Goal: Task Accomplishment & Management: Use online tool/utility

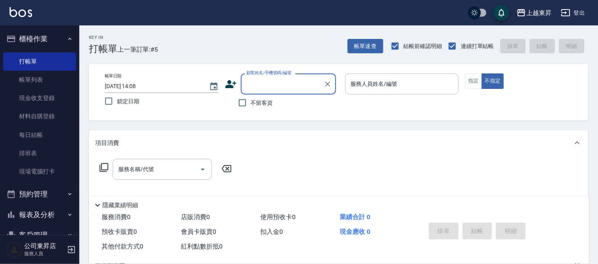
click at [262, 83] on input "顧客姓名/手機號碼/編號" at bounding box center [282, 84] width 76 height 14
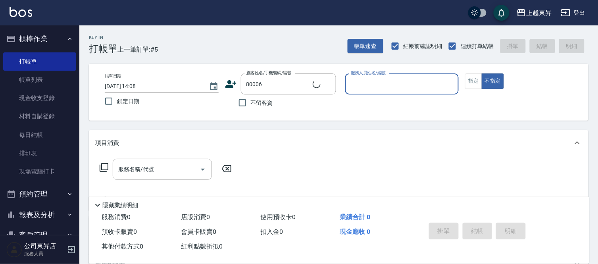
type input "[PERSON_NAME]/0922842878/80006"
type input "[PERSON_NAME]-08"
click at [473, 81] on button "指定" at bounding box center [473, 80] width 17 height 15
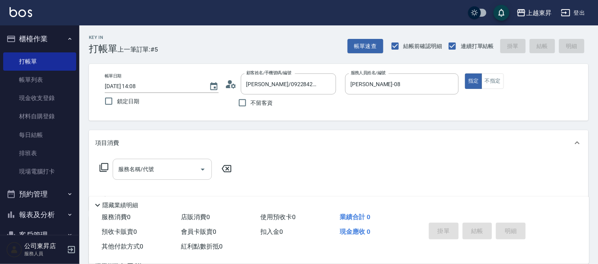
click at [154, 176] on div "服務名稱/代號" at bounding box center [162, 169] width 99 height 21
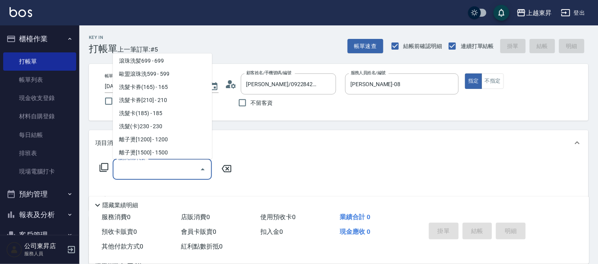
scroll to position [176, 0]
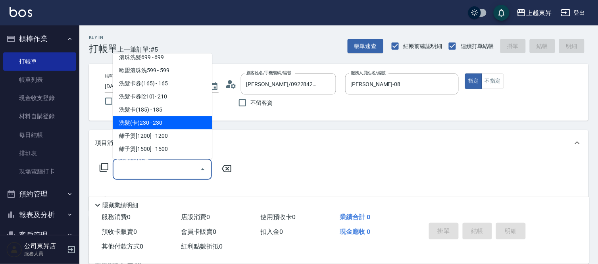
click at [163, 119] on span "洗髮(卡)230 - 230" at bounding box center [162, 122] width 99 height 13
type input "洗髮(卡)230(224)"
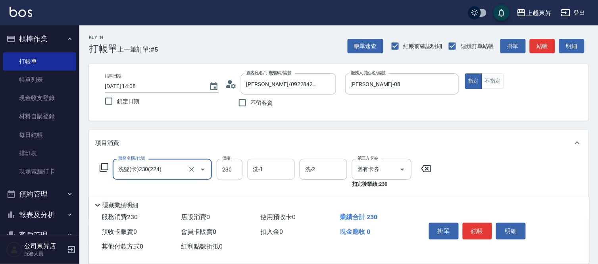
click at [260, 166] on div "洗-1 洗-1" at bounding box center [271, 169] width 48 height 21
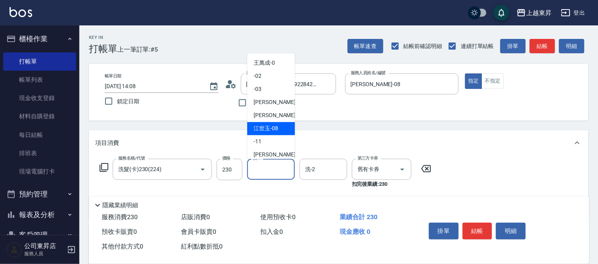
click at [271, 129] on span "[PERSON_NAME]-08" at bounding box center [266, 129] width 25 height 8
type input "[PERSON_NAME]-08"
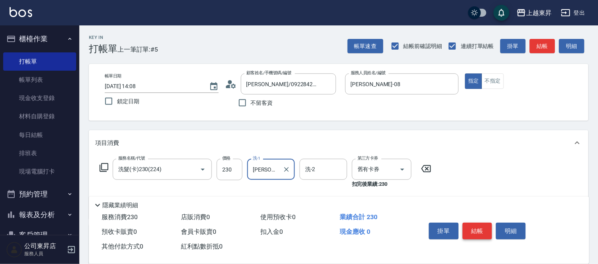
click at [471, 227] on button "結帳" at bounding box center [478, 231] width 30 height 17
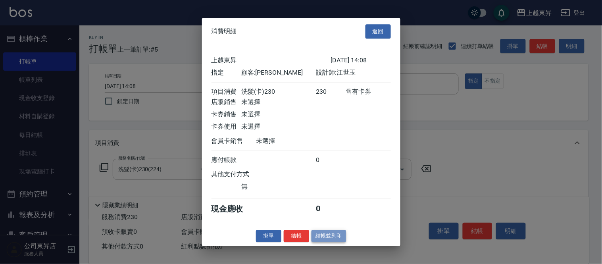
click at [324, 242] on button "結帳並列印" at bounding box center [329, 236] width 35 height 12
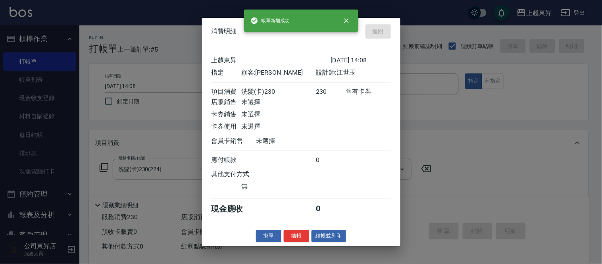
type input "[DATE] 15:32"
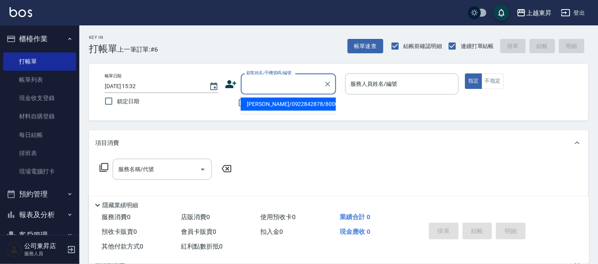
click at [247, 86] on input "顧客姓名/手機號碼/編號" at bounding box center [282, 84] width 76 height 14
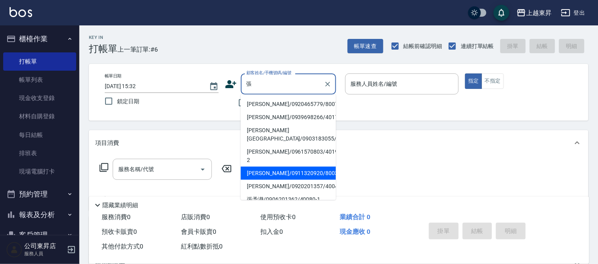
click at [273, 167] on li "[PERSON_NAME]/0911320920/80034" at bounding box center [288, 173] width 95 height 13
type input "[PERSON_NAME]/0911320920/80034"
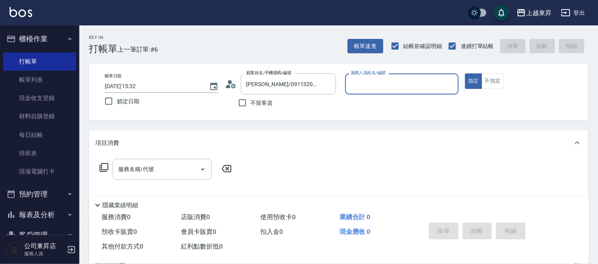
type input "[PERSON_NAME]-08"
click at [175, 173] on input "服務名稱/代號" at bounding box center [156, 169] width 80 height 14
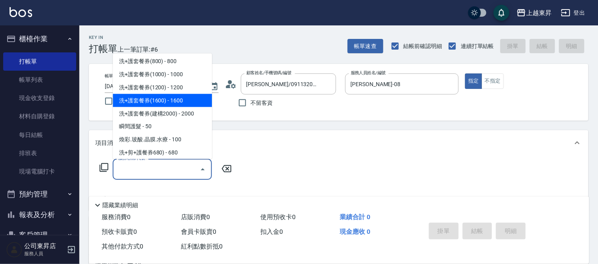
scroll to position [1102, 0]
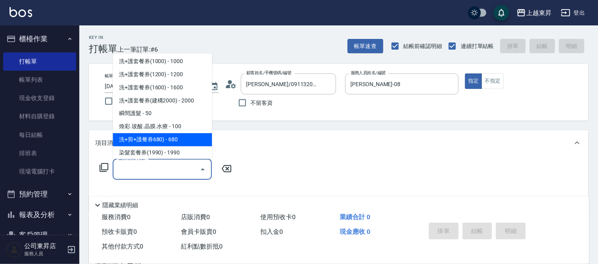
click at [153, 136] on span "洗+剪+護餐券680) - 680" at bounding box center [162, 139] width 99 height 13
type input "洗+剪+護餐券680)(620)"
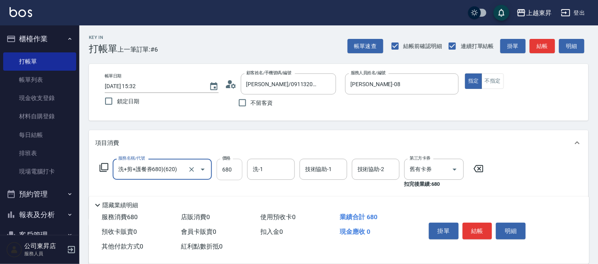
click at [234, 174] on input "680" at bounding box center [230, 169] width 26 height 21
type input "580"
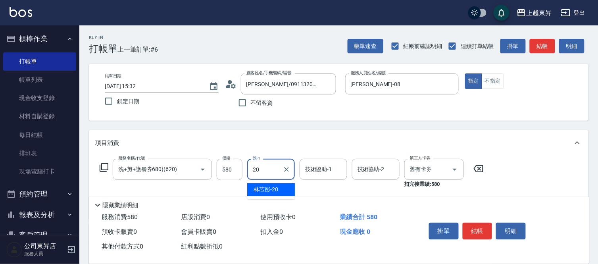
type input "林芯彤-20"
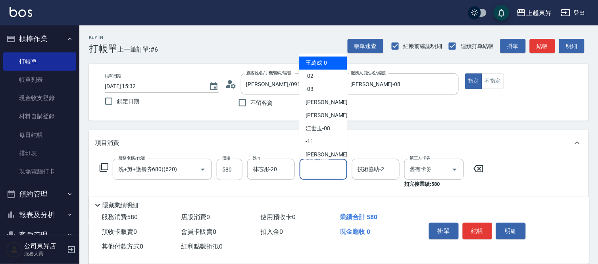
click at [321, 173] on input "技術協助-1" at bounding box center [323, 169] width 40 height 14
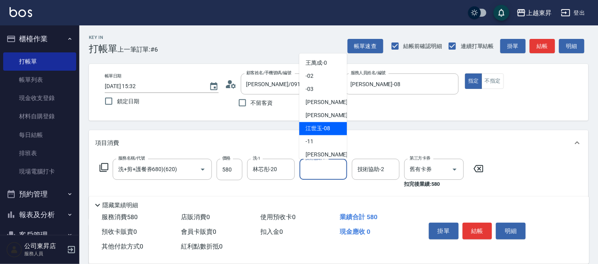
click at [332, 128] on div "[PERSON_NAME]-08" at bounding box center [323, 128] width 48 height 13
type input "[PERSON_NAME]-08"
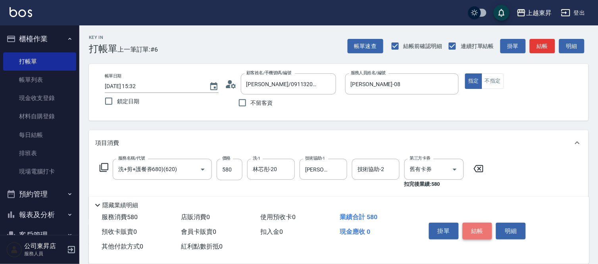
click at [482, 232] on button "結帳" at bounding box center [478, 231] width 30 height 17
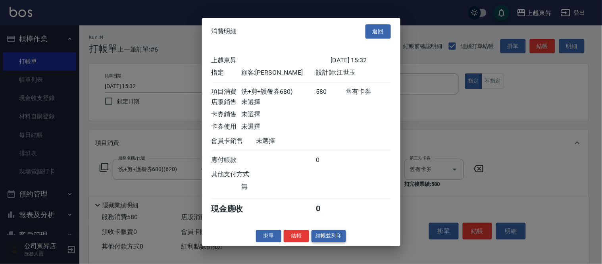
click at [326, 242] on button "結帳並列印" at bounding box center [329, 236] width 35 height 12
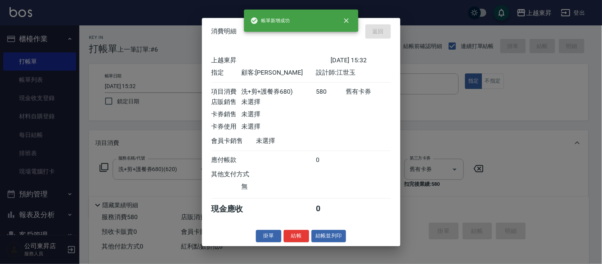
type input "[DATE] 15:36"
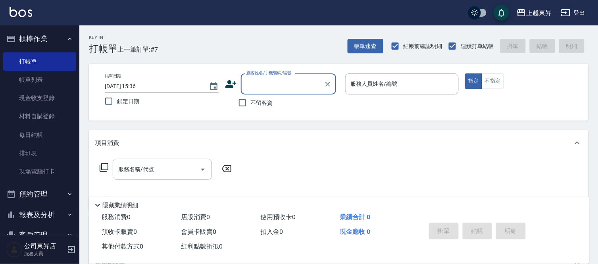
scroll to position [0, 0]
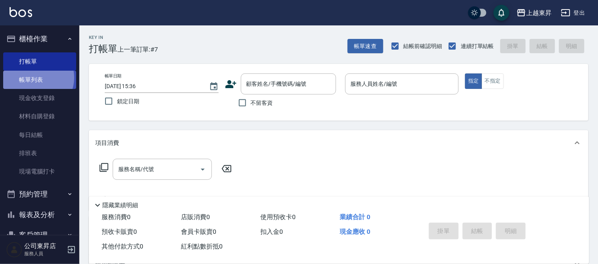
click at [36, 78] on link "帳單列表" at bounding box center [39, 80] width 73 height 18
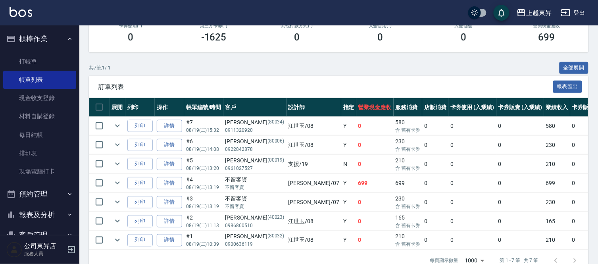
scroll to position [171, 0]
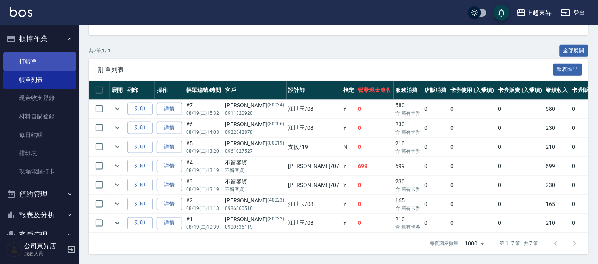
click at [41, 62] on link "打帳單" at bounding box center [39, 61] width 73 height 18
